Goal: Task Accomplishment & Management: Manage account settings

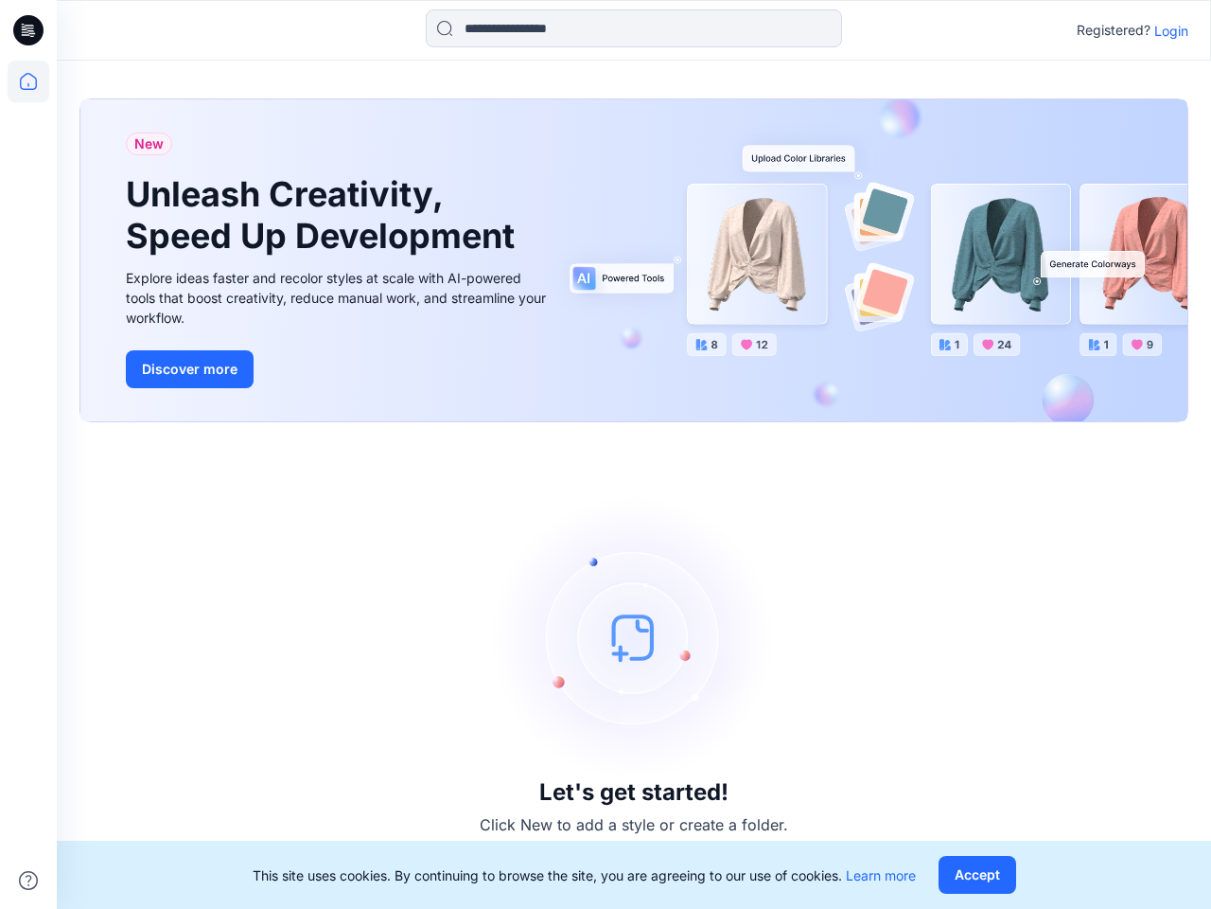
click at [606, 454] on div "Let's get started! Click New to add a style or create a folder." at bounding box center [633, 665] width 1109 height 441
click at [29, 30] on icon at bounding box center [31, 30] width 8 height 1
click at [28, 81] on icon at bounding box center [29, 82] width 42 height 42
click at [28, 880] on icon at bounding box center [28, 880] width 19 height 19
click at [634, 28] on input at bounding box center [634, 28] width 416 height 38
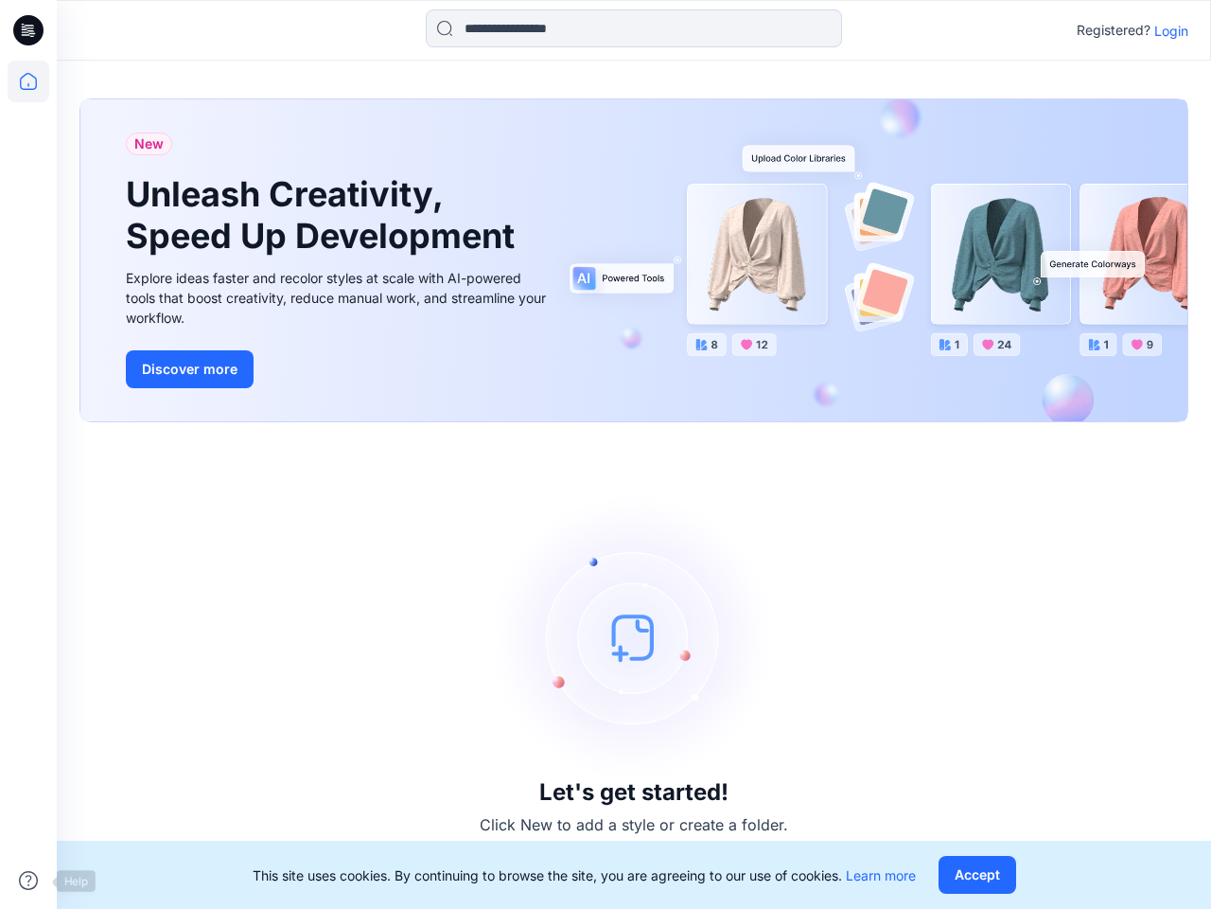
click at [1172, 30] on p "Login" at bounding box center [1172, 31] width 34 height 20
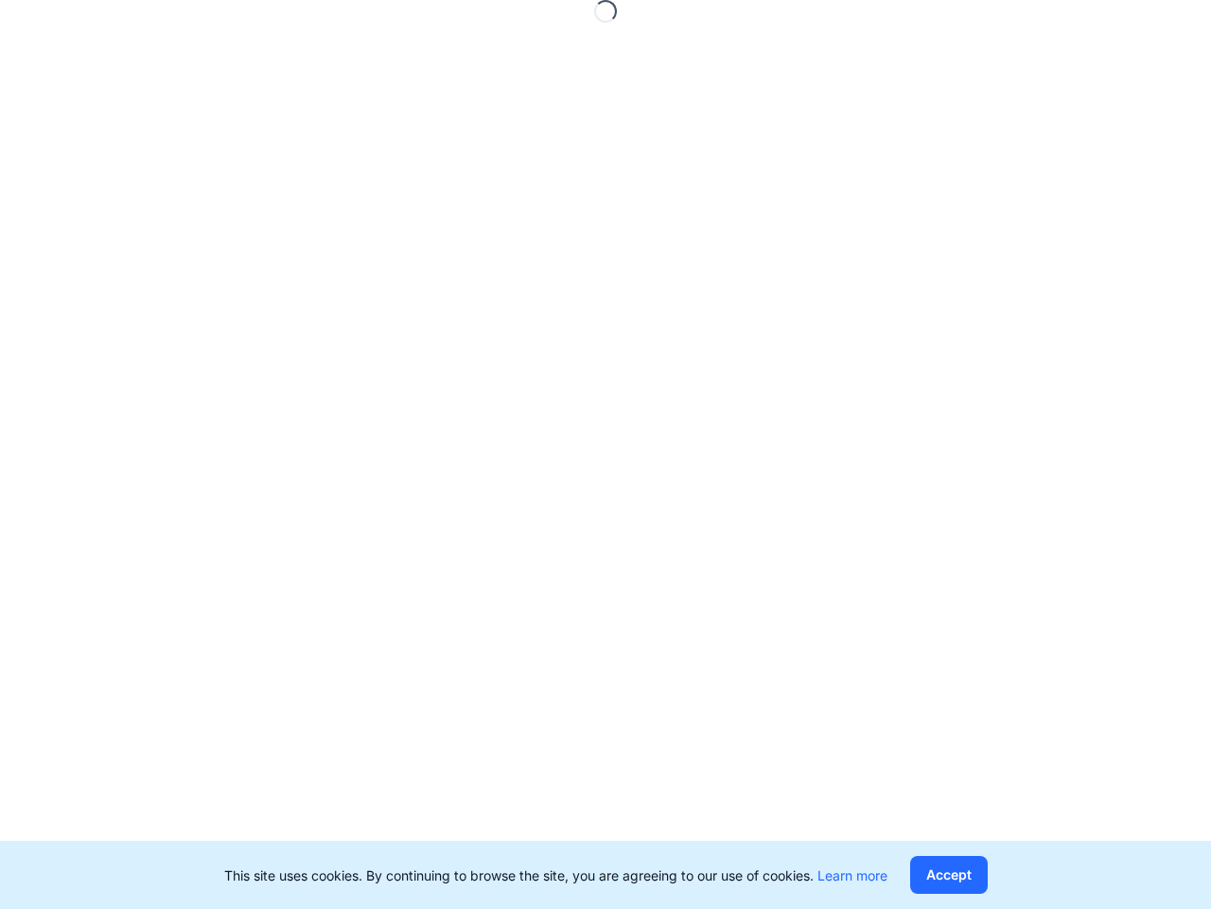
click at [977, 874] on button "Accept" at bounding box center [949, 875] width 78 height 38
